Goal: Find specific page/section: Find specific page/section

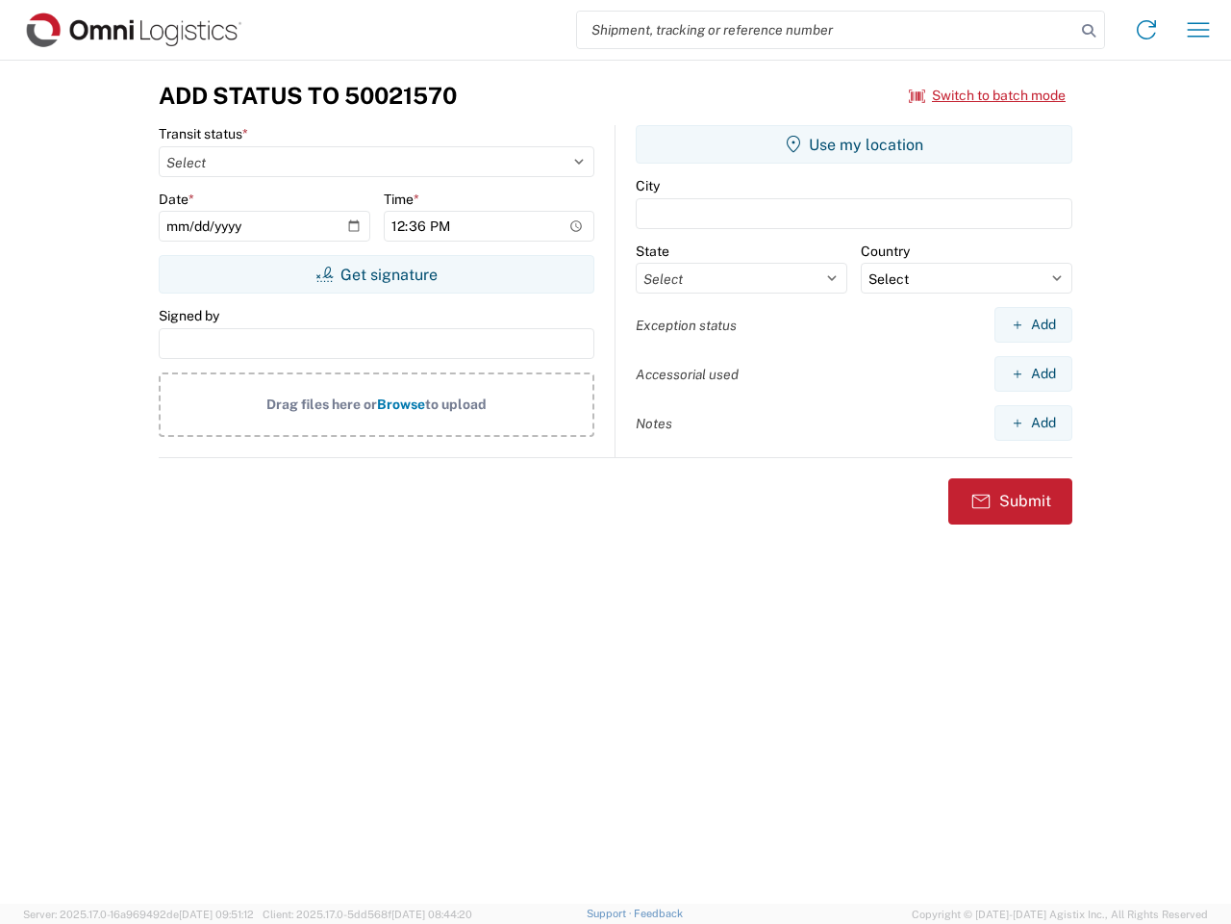
click at [826, 30] on input "search" at bounding box center [826, 30] width 498 height 37
click at [1089, 31] on icon at bounding box center [1089, 30] width 27 height 27
click at [1147, 30] on icon at bounding box center [1146, 29] width 31 height 31
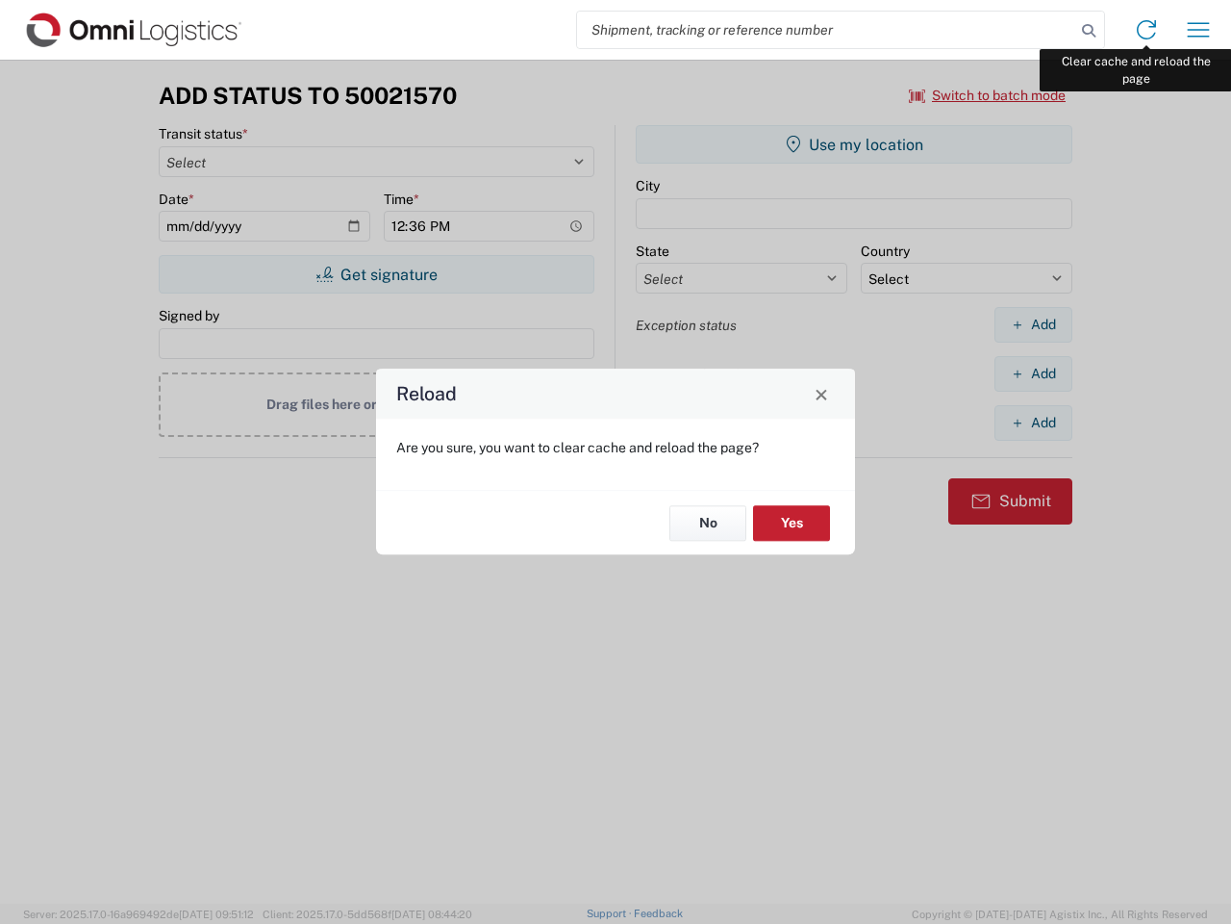
click at [1199, 30] on div "Reload Are you sure, you want to clear cache and reload the page? No Yes" at bounding box center [615, 462] width 1231 height 924
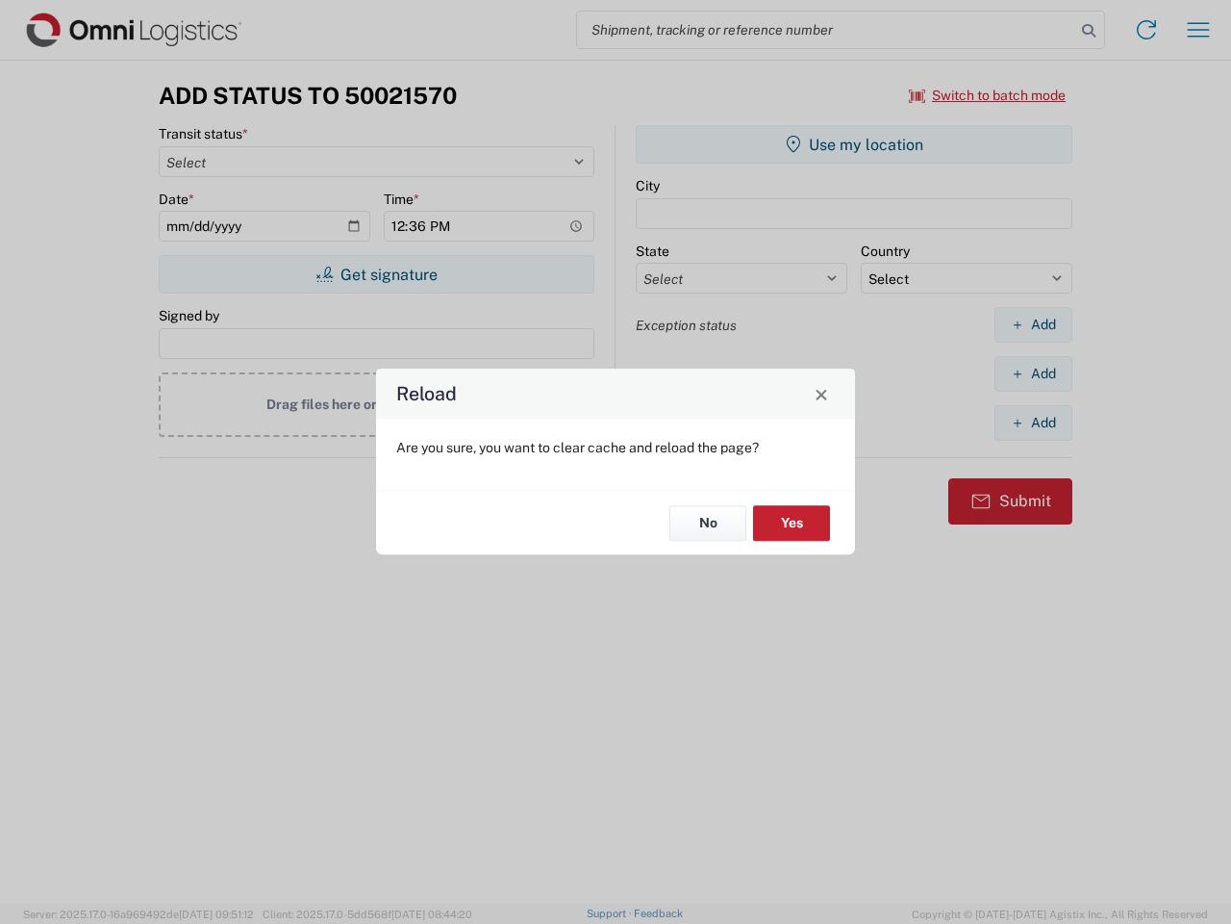
click at [988, 95] on div "Reload Are you sure, you want to clear cache and reload the page? No Yes" at bounding box center [615, 462] width 1231 height 924
click at [376, 274] on div "Reload Are you sure, you want to clear cache and reload the page? No Yes" at bounding box center [615, 462] width 1231 height 924
click at [854, 144] on div "Reload Are you sure, you want to clear cache and reload the page? No Yes" at bounding box center [615, 462] width 1231 height 924
click at [1033, 324] on div "Reload Are you sure, you want to clear cache and reload the page? No Yes" at bounding box center [615, 462] width 1231 height 924
click at [1033, 373] on div "Reload Are you sure, you want to clear cache and reload the page? No Yes" at bounding box center [615, 462] width 1231 height 924
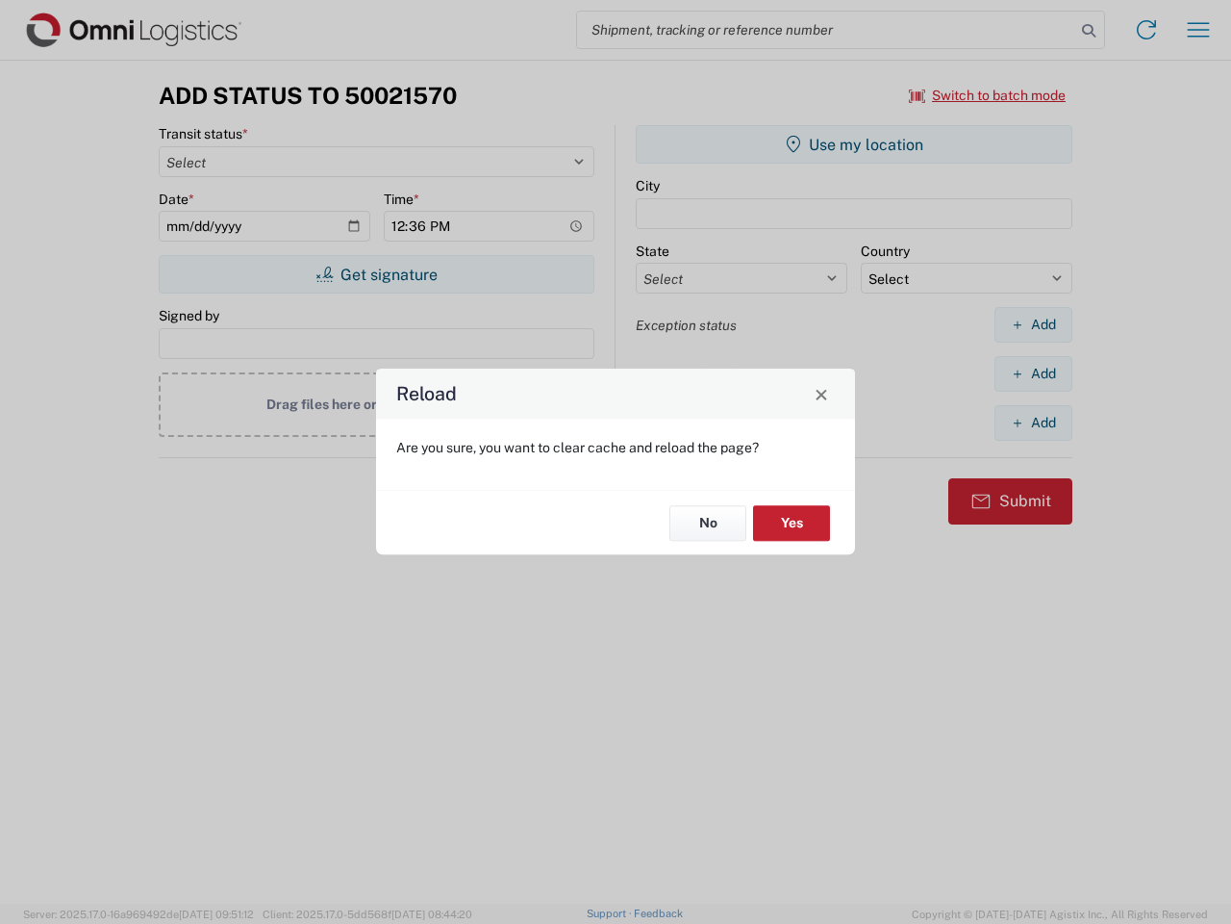
click at [1033, 422] on div "Reload Are you sure, you want to clear cache and reload the page? No Yes" at bounding box center [615, 462] width 1231 height 924
